Goal: Information Seeking & Learning: Check status

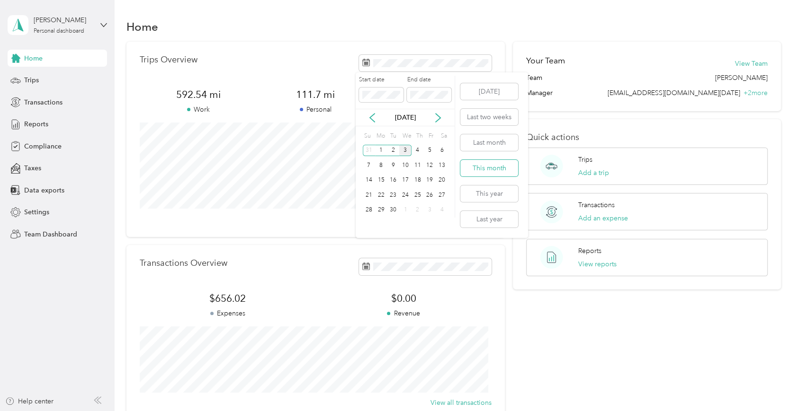
click at [484, 166] on button "This month" at bounding box center [489, 168] width 58 height 17
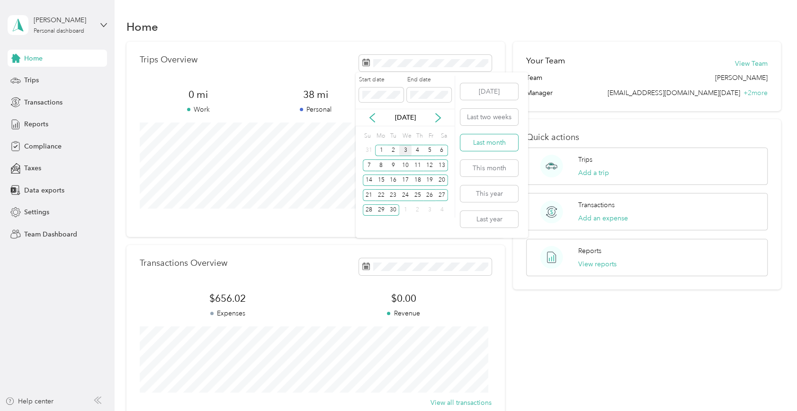
click at [480, 139] on button "Last month" at bounding box center [489, 142] width 58 height 17
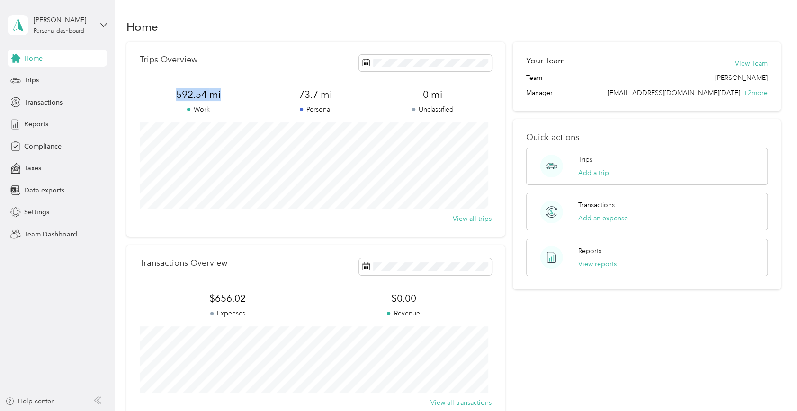
drag, startPoint x: 222, startPoint y: 90, endPoint x: 163, endPoint y: 95, distance: 59.4
click at [163, 95] on span "592.54 mi" at bounding box center [198, 94] width 117 height 13
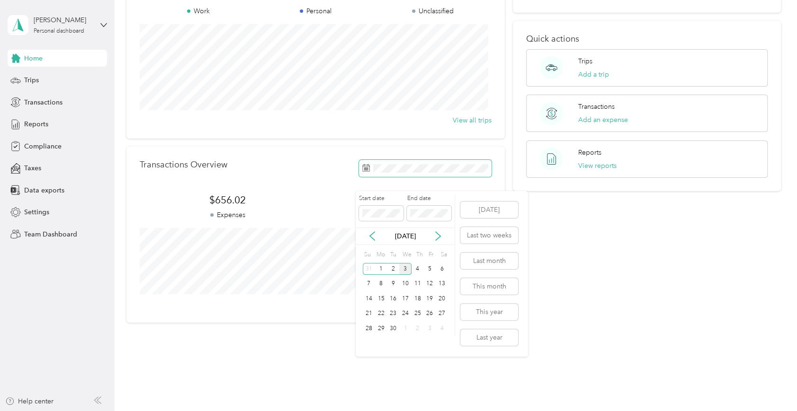
scroll to position [107, 0]
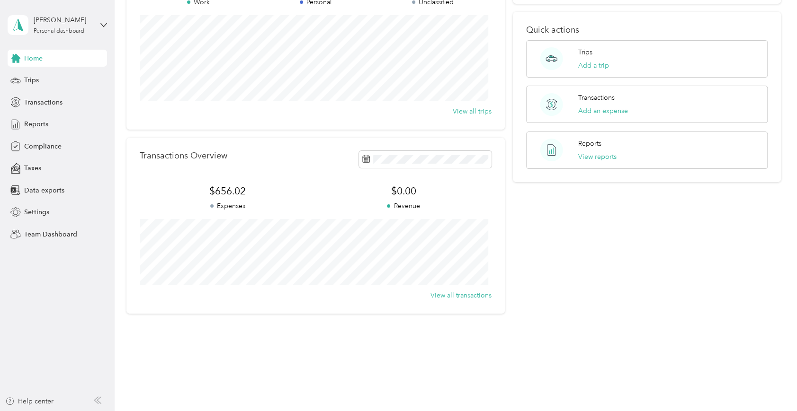
click at [264, 164] on div "Transactions Overview" at bounding box center [316, 159] width 352 height 17
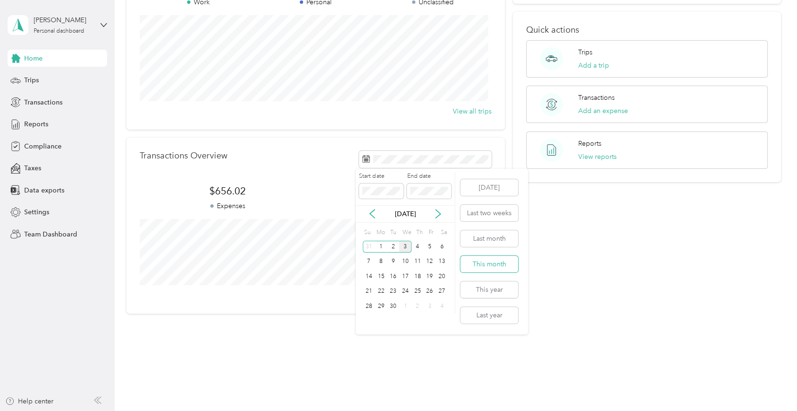
click at [486, 262] on button "This month" at bounding box center [489, 264] width 58 height 17
click at [489, 234] on button "Last month" at bounding box center [489, 239] width 58 height 17
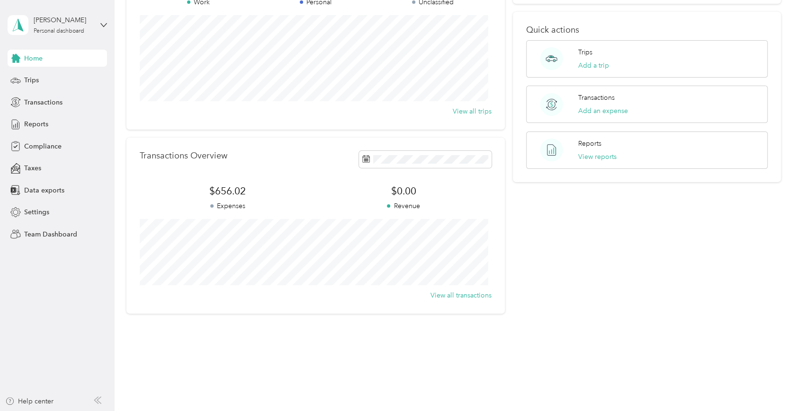
scroll to position [60, 0]
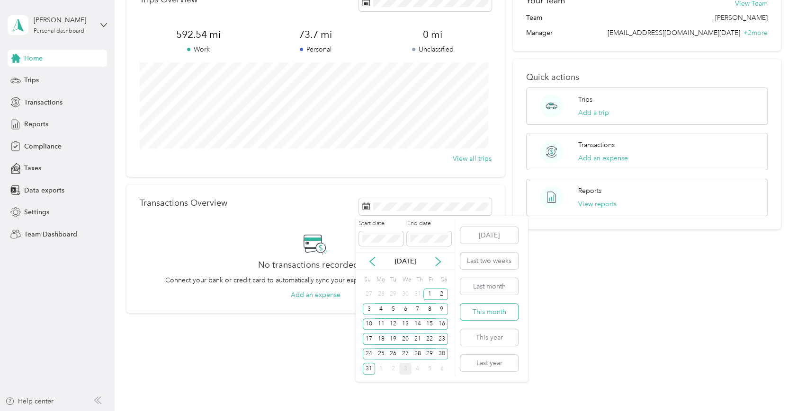
click at [480, 311] on button "This month" at bounding box center [489, 312] width 58 height 17
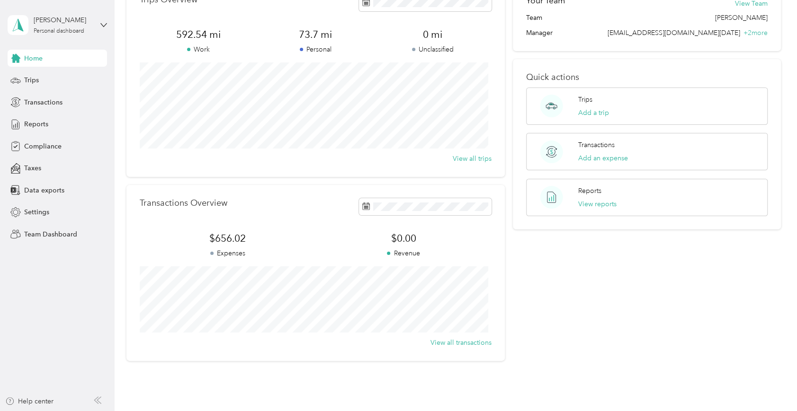
scroll to position [0, 0]
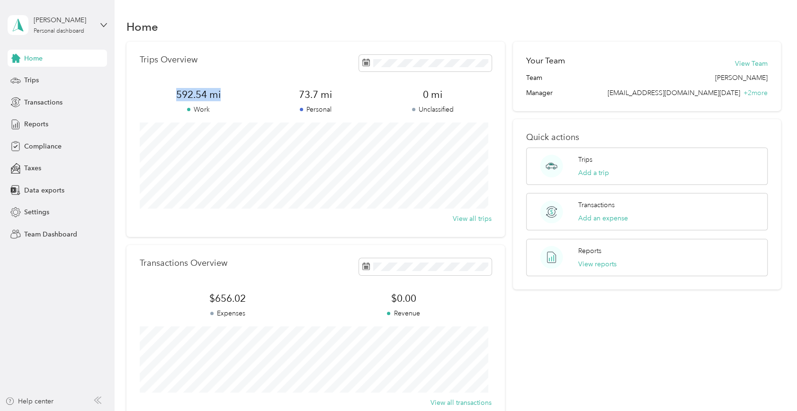
drag, startPoint x: 170, startPoint y: 95, endPoint x: 222, endPoint y: 95, distance: 51.1
click at [222, 95] on span "592.54 mi" at bounding box center [198, 94] width 117 height 13
drag, startPoint x: 230, startPoint y: 295, endPoint x: 187, endPoint y: 296, distance: 43.1
click at [187, 296] on span "$656.02" at bounding box center [228, 298] width 176 height 13
drag, startPoint x: 187, startPoint y: 296, endPoint x: 258, endPoint y: 299, distance: 70.6
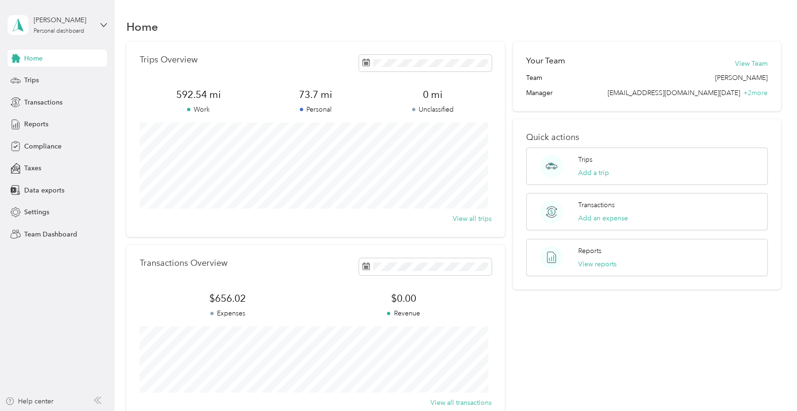
click at [258, 299] on span "$656.02" at bounding box center [228, 298] width 176 height 13
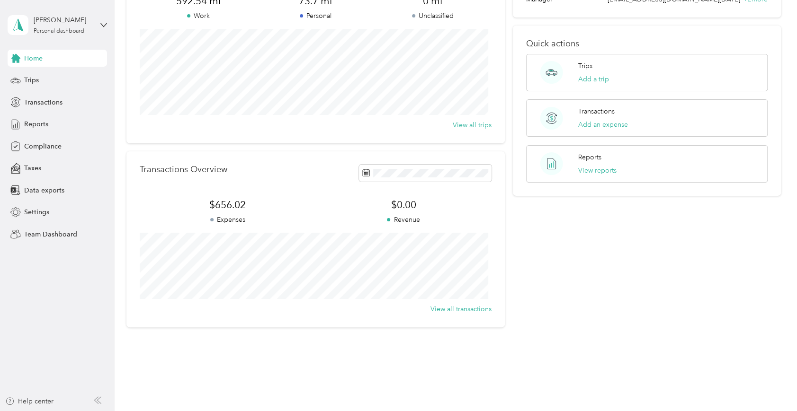
scroll to position [107, 0]
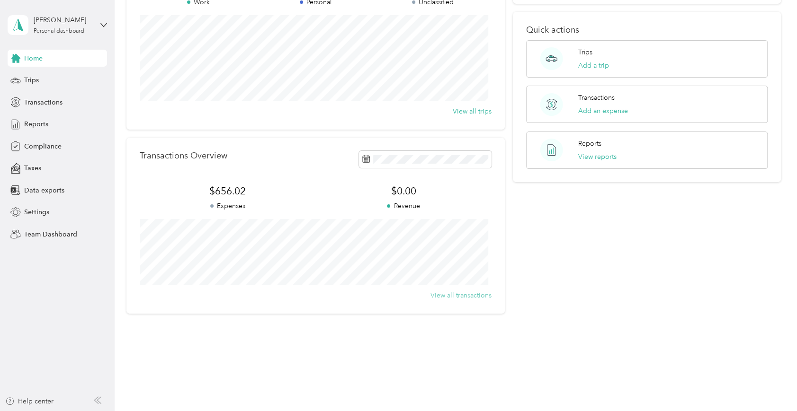
click at [457, 291] on button "View all transactions" at bounding box center [460, 296] width 61 height 10
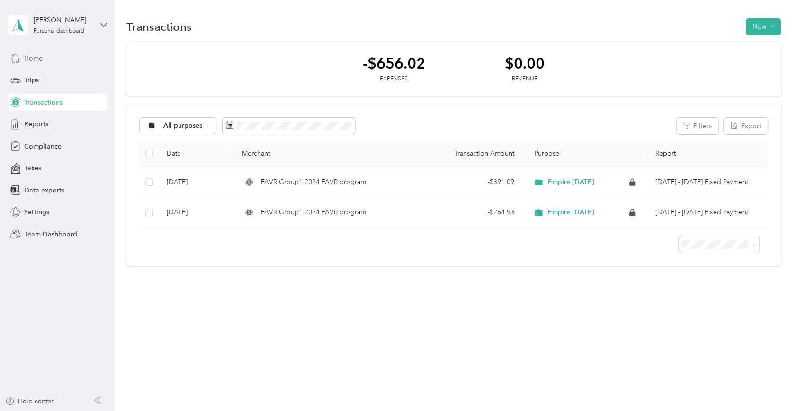
click at [32, 57] on span "Home" at bounding box center [33, 59] width 18 height 10
